Goal: Learn about a topic

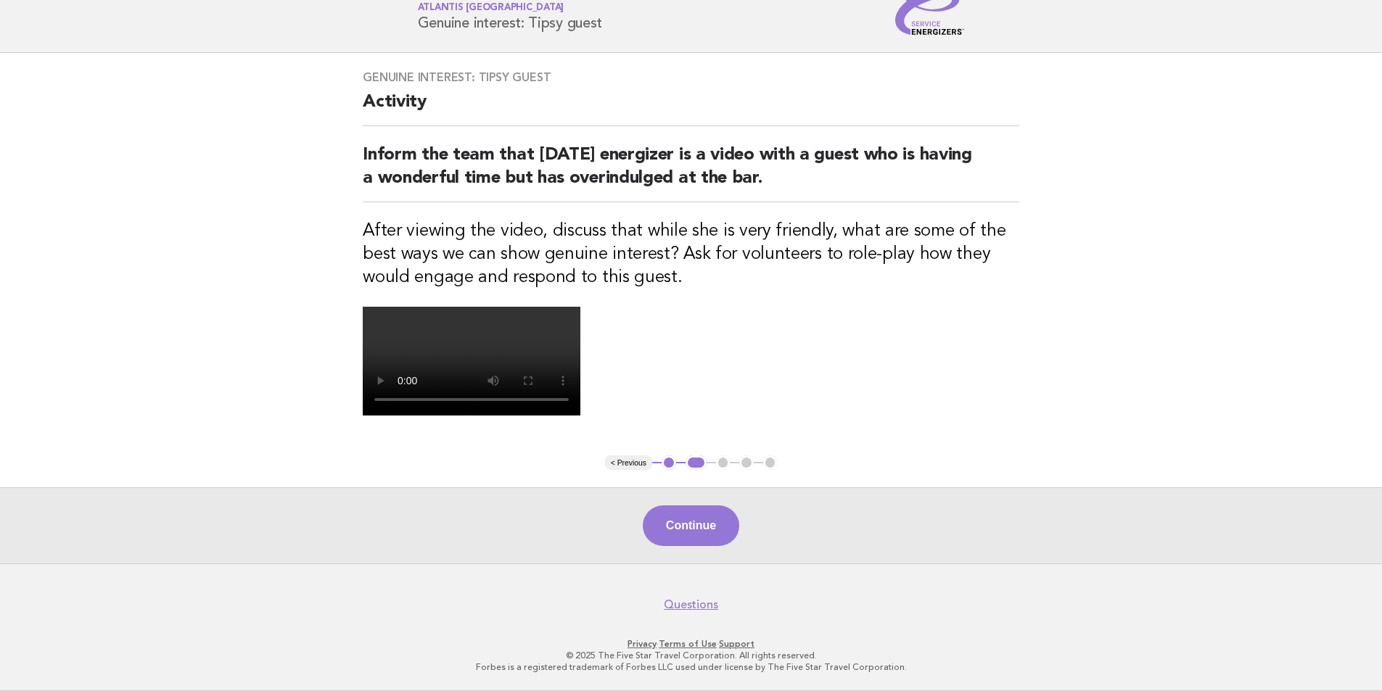
scroll to position [316, 0]
click at [686, 520] on button "Continue" at bounding box center [691, 526] width 96 height 41
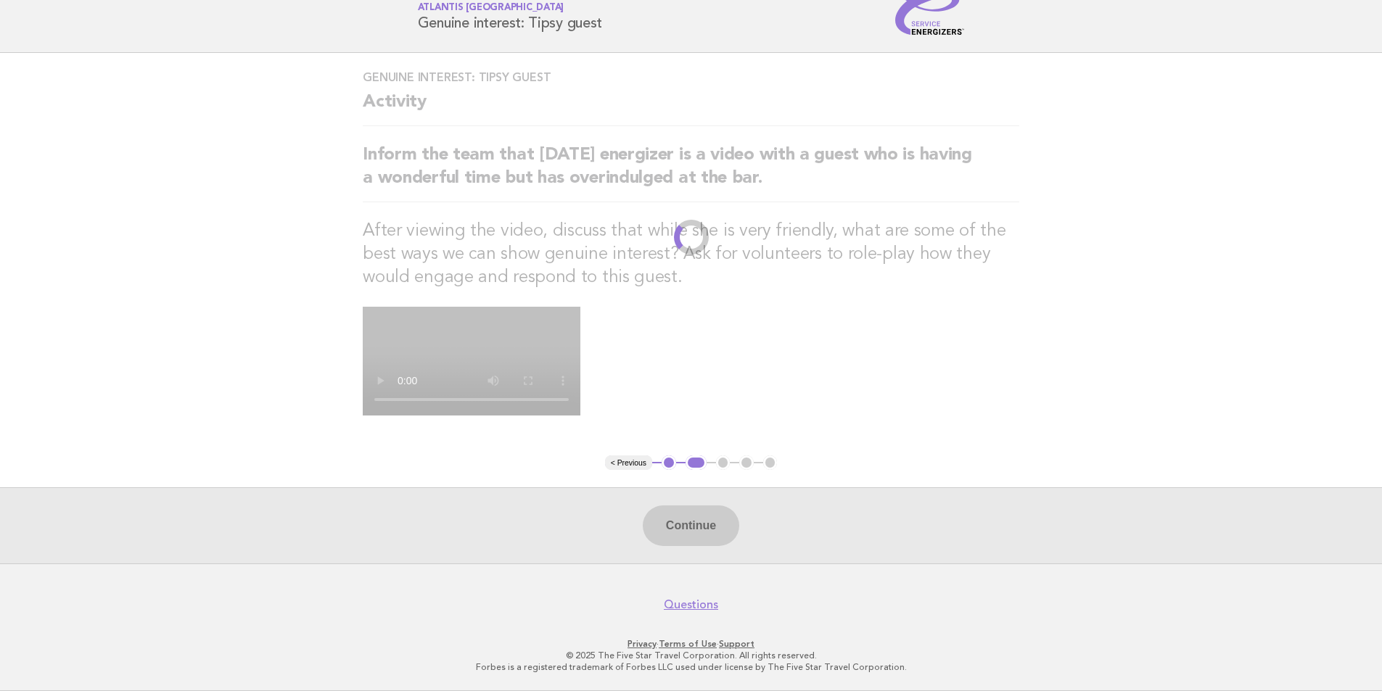
scroll to position [145, 0]
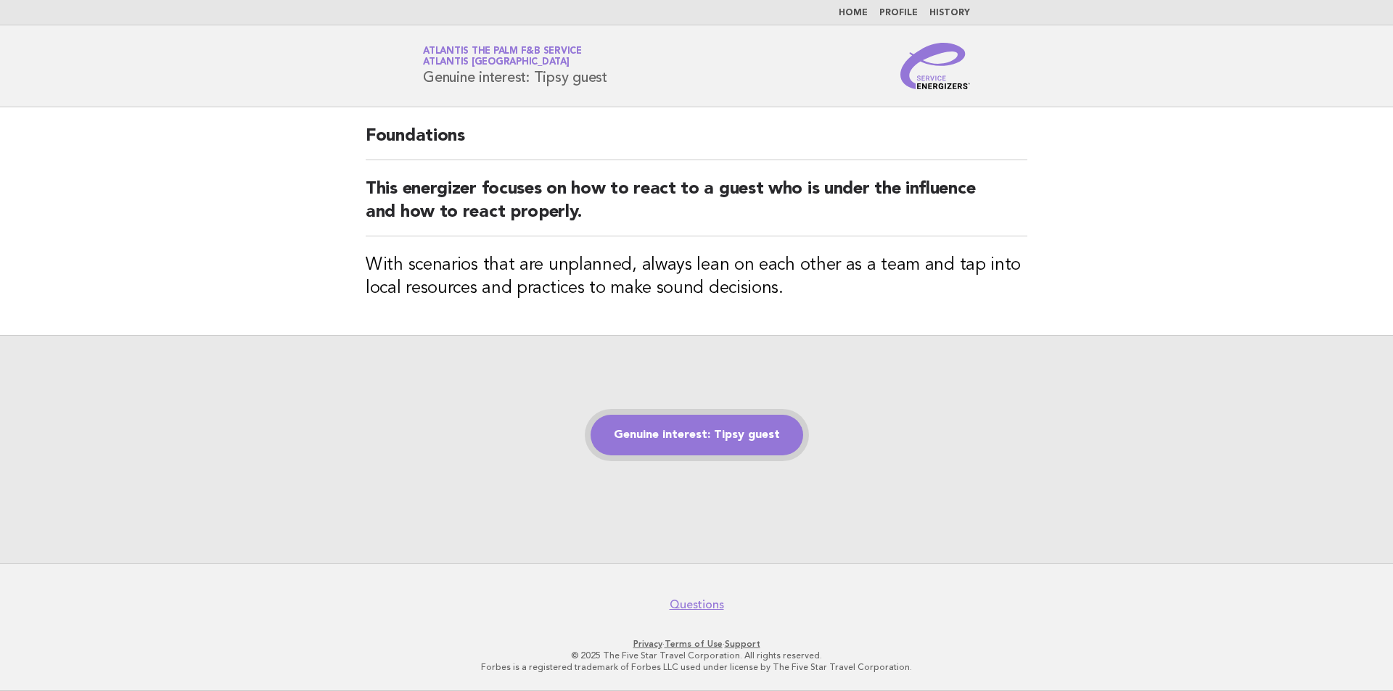
click at [699, 445] on link "Genuine interest: Tipsy guest" at bounding box center [697, 435] width 213 height 41
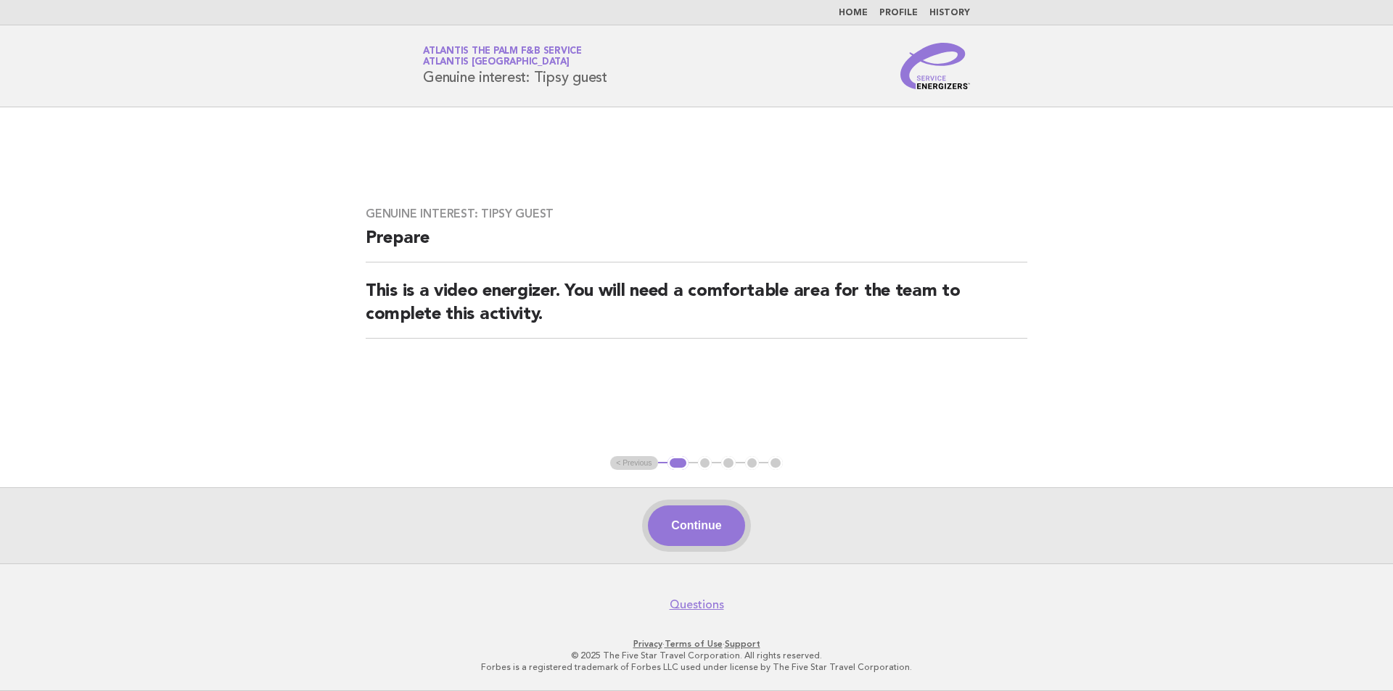
click at [696, 525] on button "Continue" at bounding box center [696, 526] width 96 height 41
